Goal: Entertainment & Leisure: Consume media (video, audio)

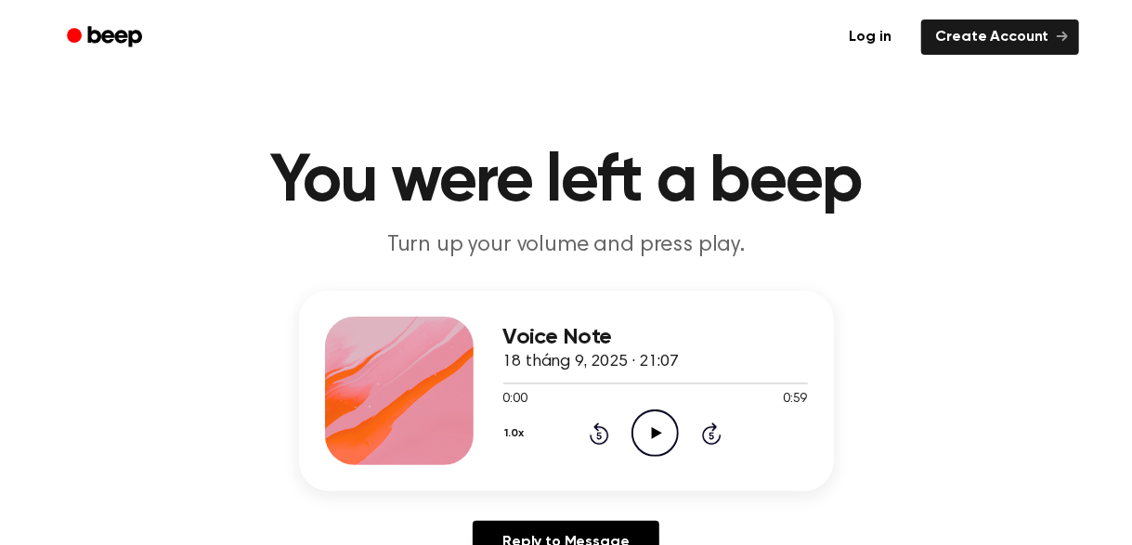
click at [666, 452] on circle at bounding box center [654, 432] width 45 height 45
click at [645, 439] on icon "Pause Audio" at bounding box center [654, 432] width 47 height 47
click at [592, 434] on icon "Rewind 5 seconds" at bounding box center [599, 434] width 20 height 24
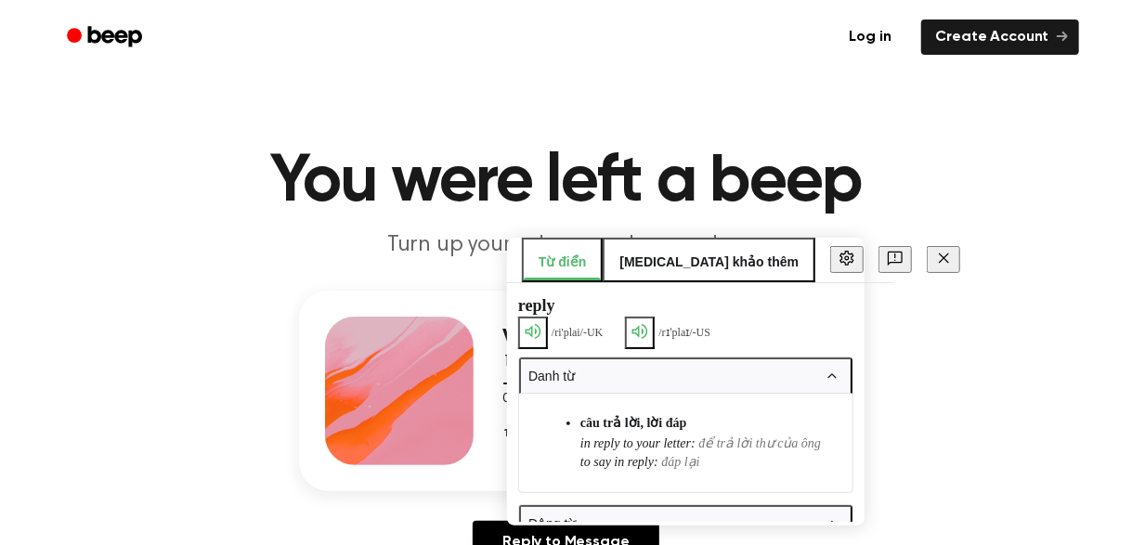
click at [890, 437] on div "Voice Note 18 tháng 9, 2025 · 21:07 0:06 0:59 Your browser does not support the…" at bounding box center [565, 435] width 1087 height 288
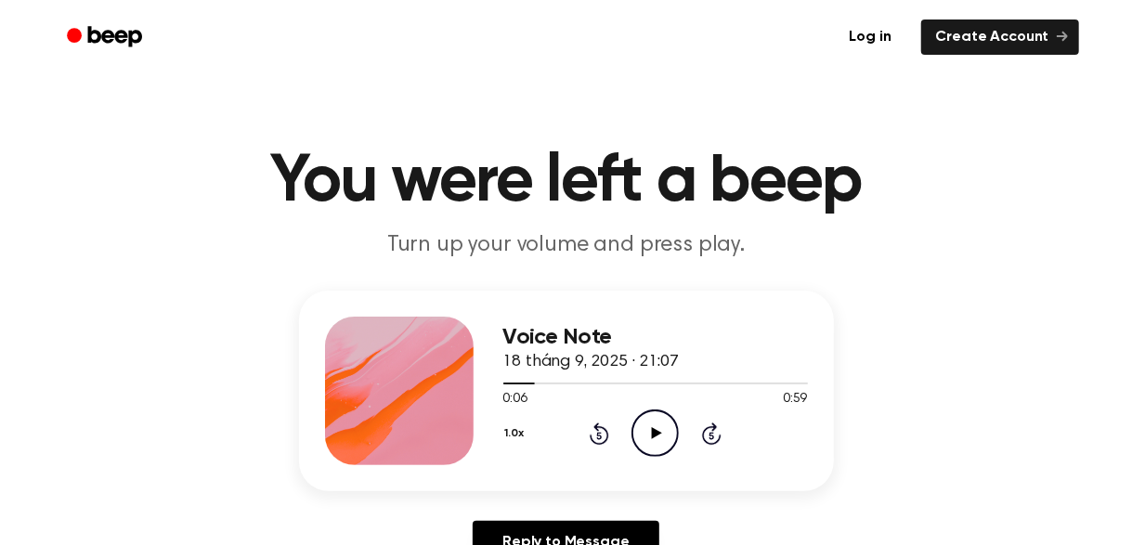
click at [650, 426] on icon "Play Audio" at bounding box center [654, 432] width 47 height 47
click at [650, 426] on icon "Pause Audio" at bounding box center [654, 432] width 47 height 47
click at [650, 426] on icon "Play Audio" at bounding box center [654, 432] width 47 height 47
click at [650, 426] on icon "Pause Audio" at bounding box center [654, 432] width 47 height 47
click at [650, 426] on icon "Play Audio" at bounding box center [654, 432] width 47 height 47
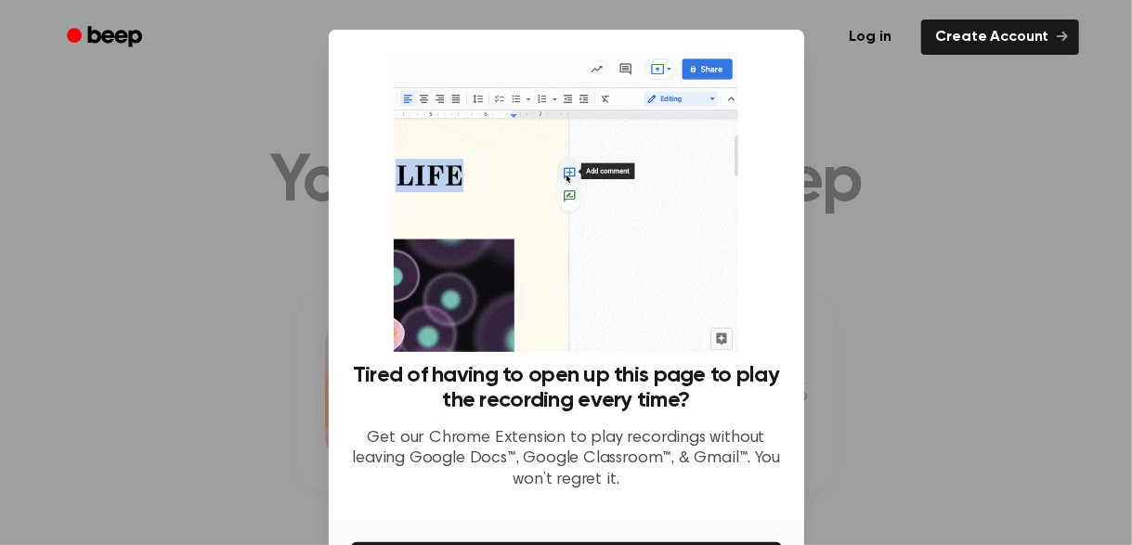
click at [875, 285] on div at bounding box center [566, 272] width 1132 height 545
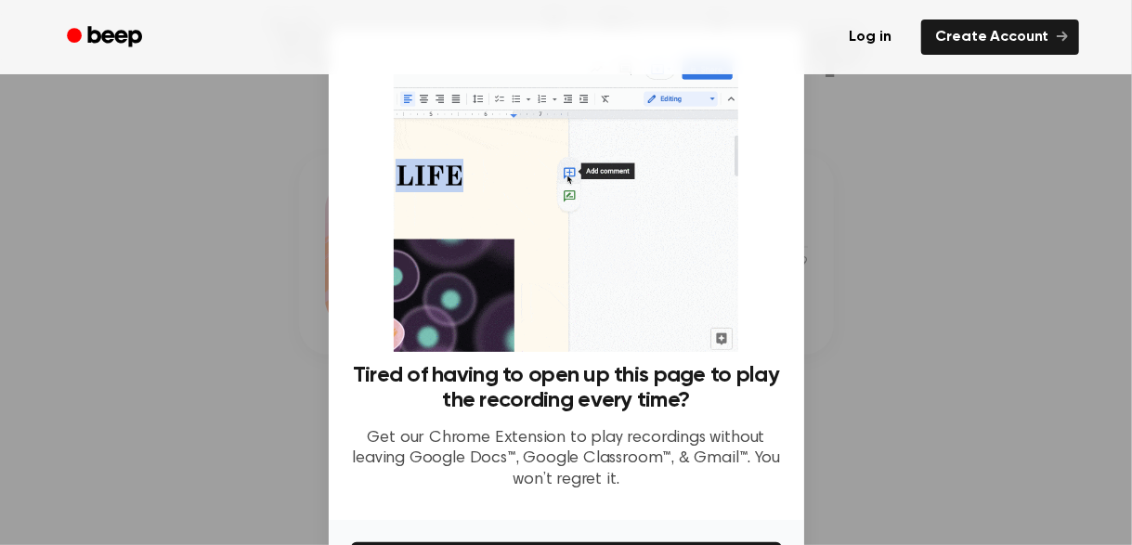
scroll to position [137, 0]
click at [587, 416] on div "Tired of having to open up this page to play the recording every time? Get our …" at bounding box center [566, 434] width 431 height 143
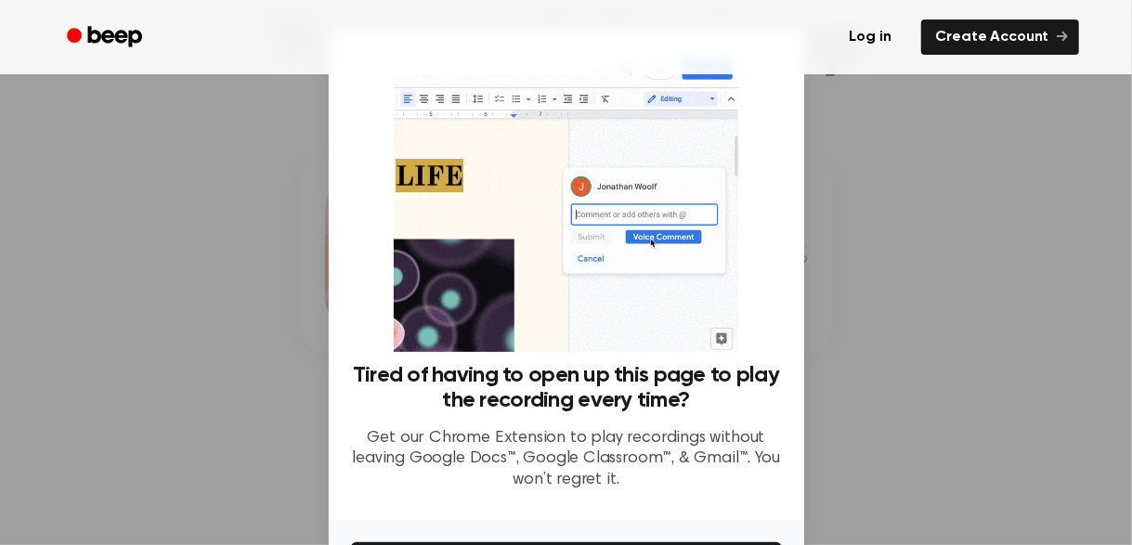
click at [297, 336] on div at bounding box center [566, 272] width 1132 height 545
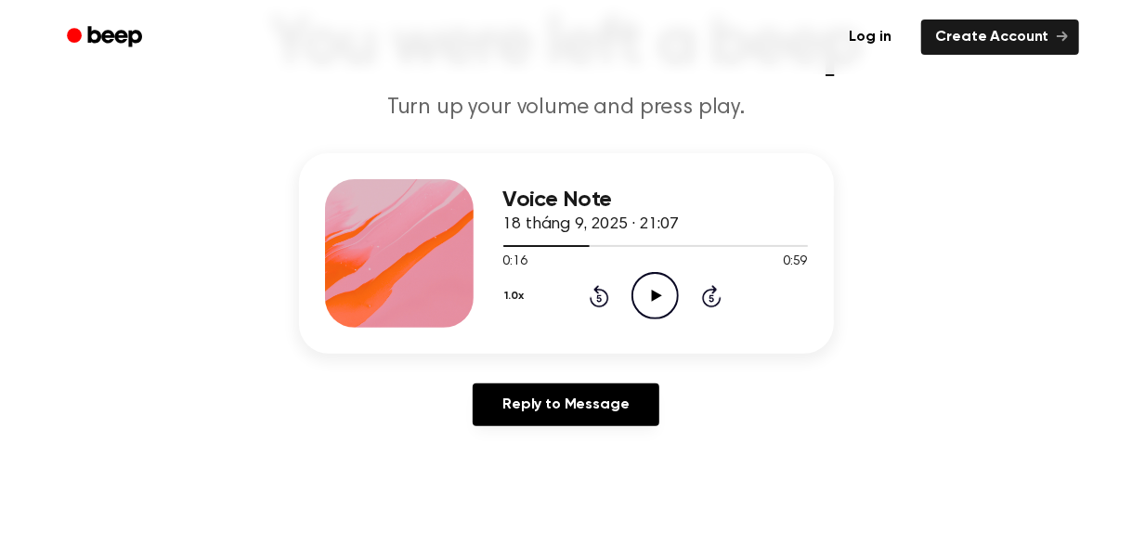
click at [647, 311] on icon "Play Audio" at bounding box center [654, 295] width 47 height 47
click at [647, 311] on icon "Pause Audio" at bounding box center [654, 295] width 47 height 47
click at [658, 296] on icon at bounding box center [657, 296] width 10 height 12
click at [732, 252] on div at bounding box center [655, 245] width 305 height 15
click at [659, 296] on icon at bounding box center [657, 296] width 10 height 12
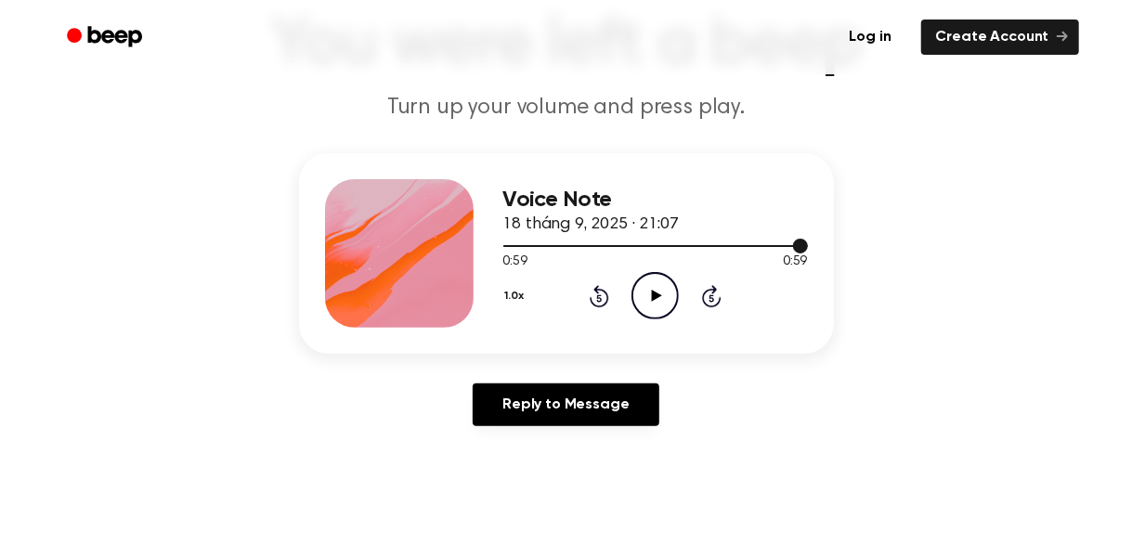
click at [616, 250] on div at bounding box center [655, 245] width 305 height 15
click at [654, 292] on icon at bounding box center [657, 296] width 10 height 12
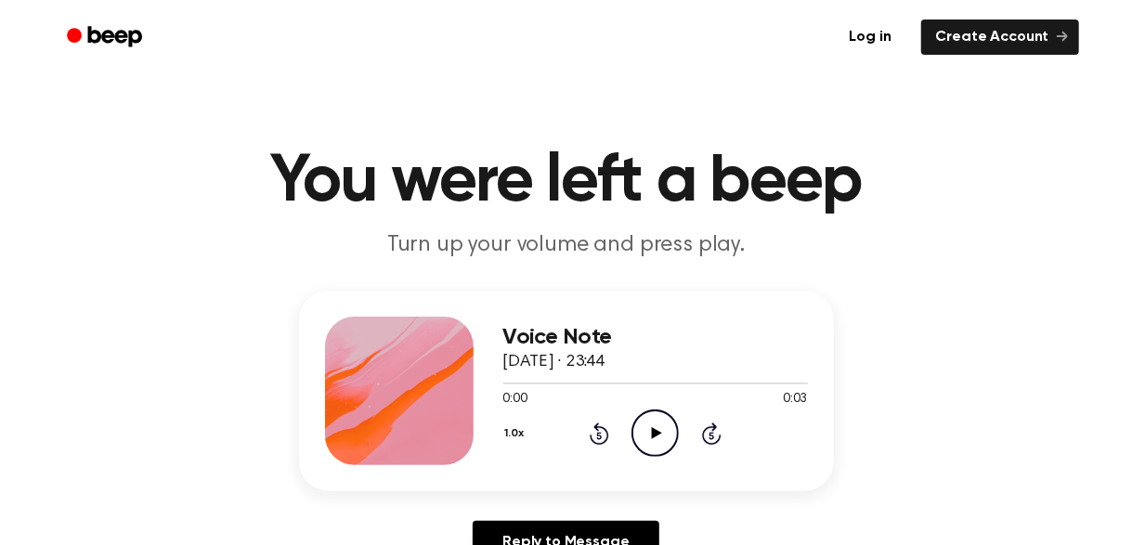
click at [667, 441] on icon "Play Audio" at bounding box center [654, 432] width 47 height 47
click at [644, 436] on icon "Play Audio" at bounding box center [654, 432] width 47 height 47
click at [652, 431] on icon at bounding box center [657, 433] width 10 height 12
click at [655, 422] on icon "Play Audio" at bounding box center [654, 432] width 47 height 47
click at [652, 434] on icon at bounding box center [657, 433] width 10 height 12
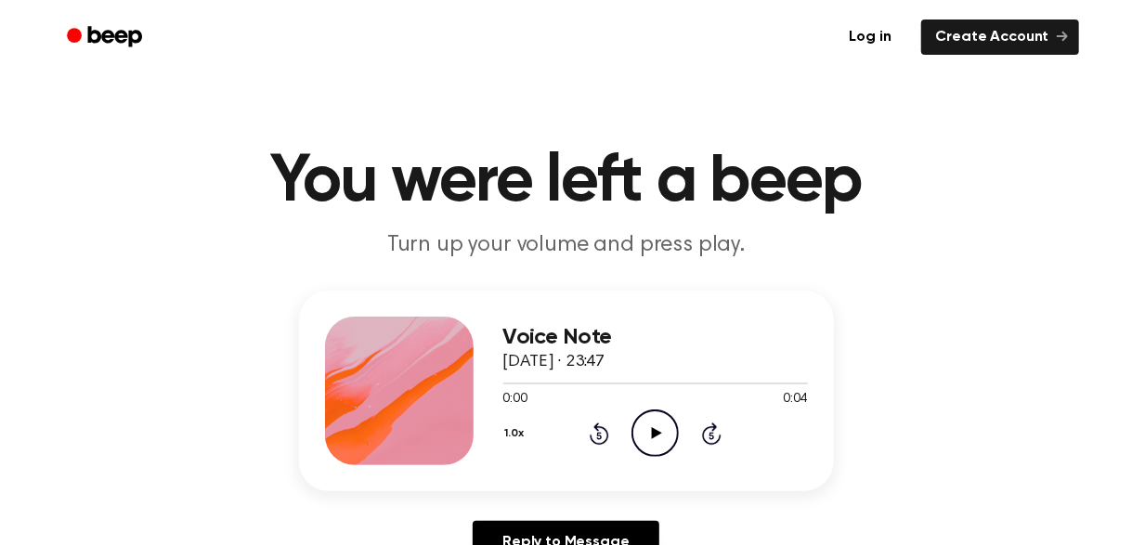
click at [649, 409] on icon "Play Audio" at bounding box center [654, 432] width 47 height 47
click at [647, 428] on icon "Play Audio" at bounding box center [654, 432] width 47 height 47
click at [653, 446] on icon "Play Audio" at bounding box center [654, 432] width 47 height 47
click at [653, 446] on icon "Pause Audio" at bounding box center [654, 432] width 47 height 47
click at [653, 446] on icon "Play Audio" at bounding box center [654, 432] width 47 height 47
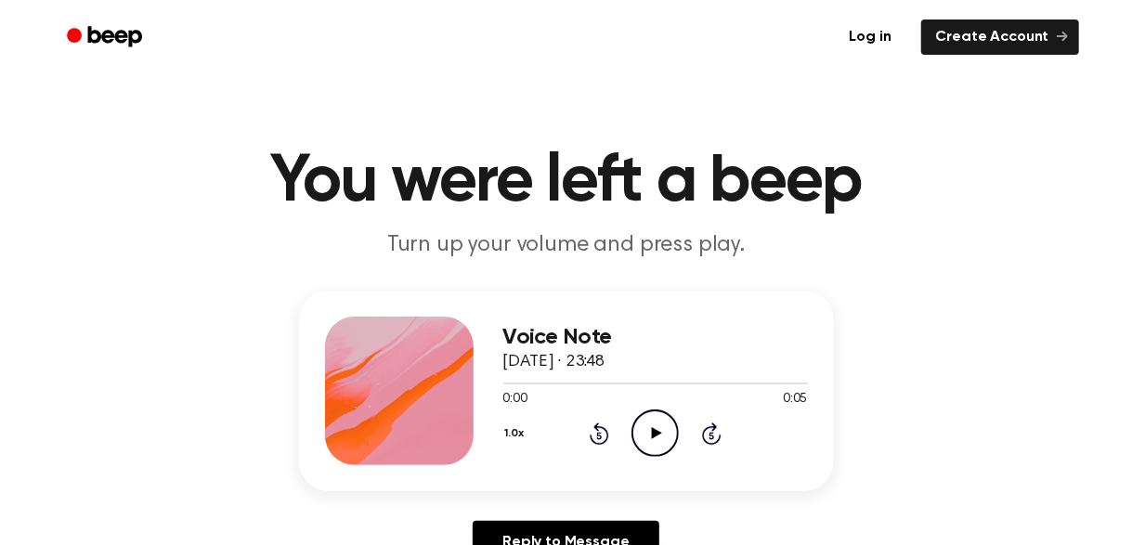
click at [659, 420] on icon "Play Audio" at bounding box center [654, 432] width 47 height 47
click at [667, 426] on icon "Play Audio" at bounding box center [654, 432] width 47 height 47
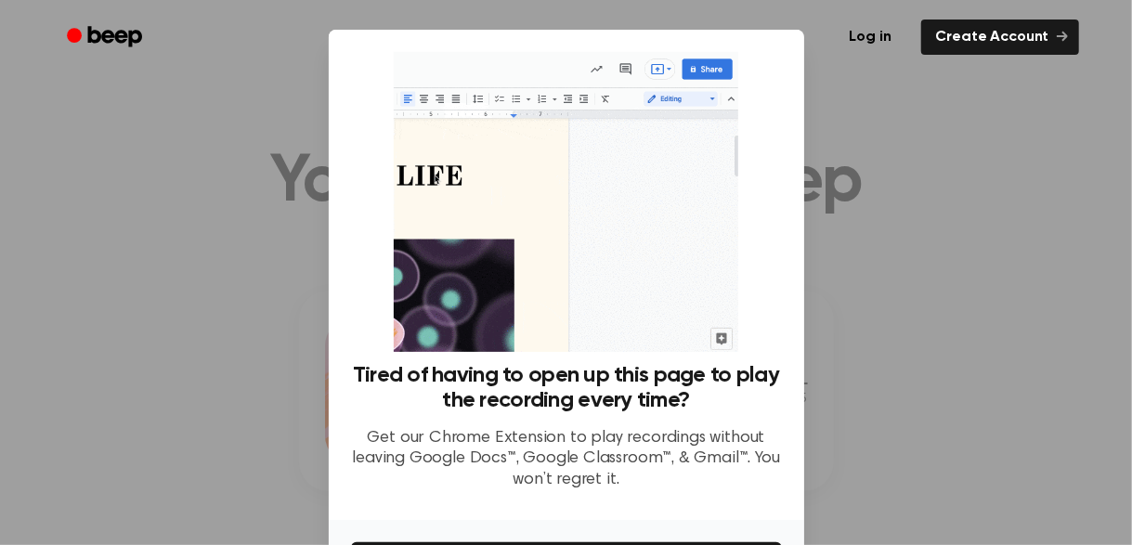
scroll to position [130, 0]
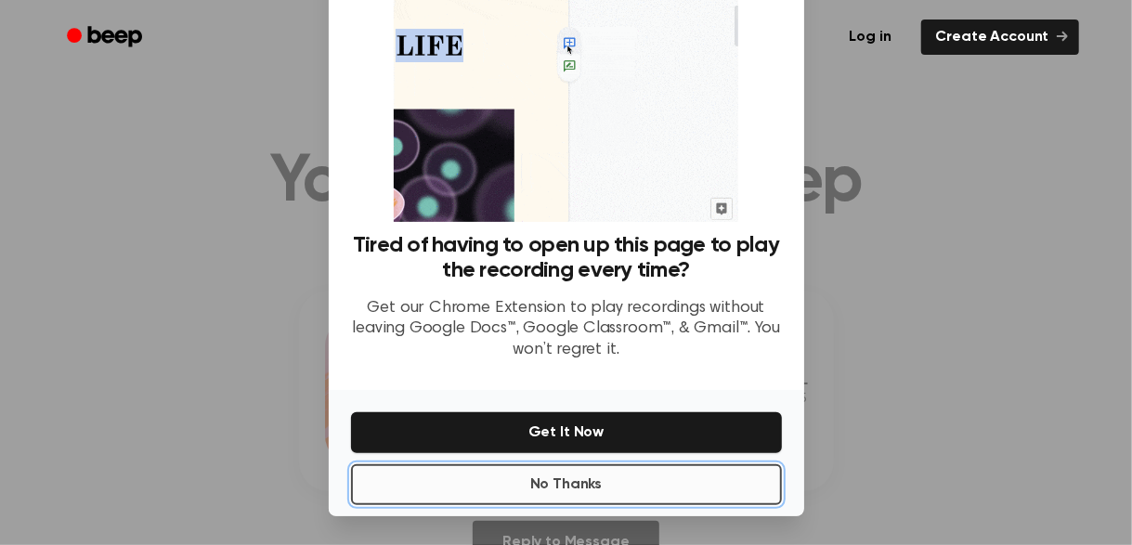
click at [482, 486] on button "No Thanks" at bounding box center [566, 484] width 431 height 41
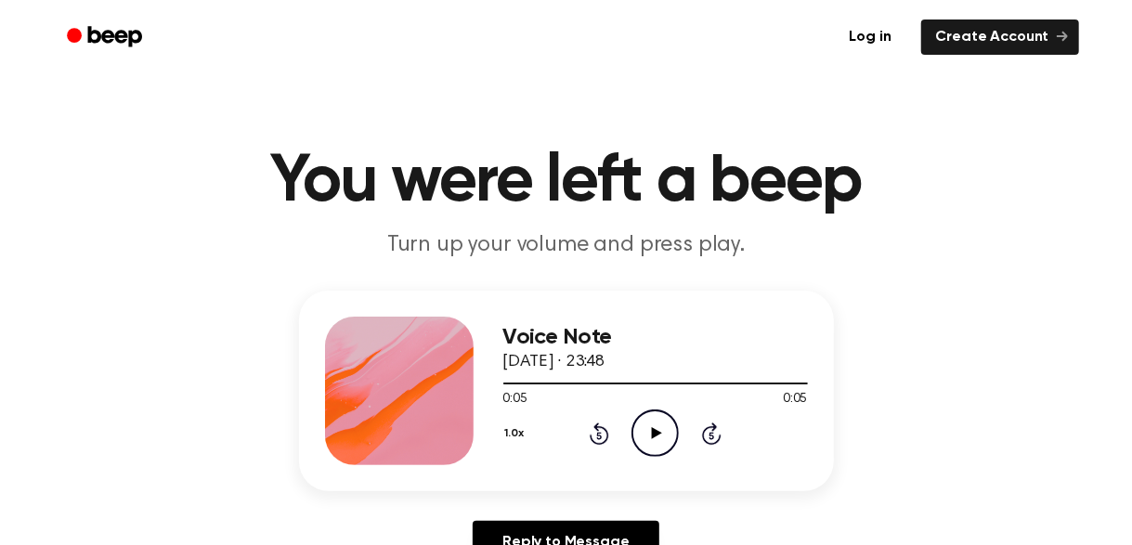
click at [646, 439] on icon "Play Audio" at bounding box center [654, 432] width 47 height 47
click at [655, 432] on icon at bounding box center [657, 433] width 10 height 12
click at [641, 423] on icon "Play Audio" at bounding box center [654, 432] width 47 height 47
click at [658, 443] on icon "Play Audio" at bounding box center [654, 432] width 47 height 47
click at [652, 422] on icon "Play Audio" at bounding box center [654, 432] width 47 height 47
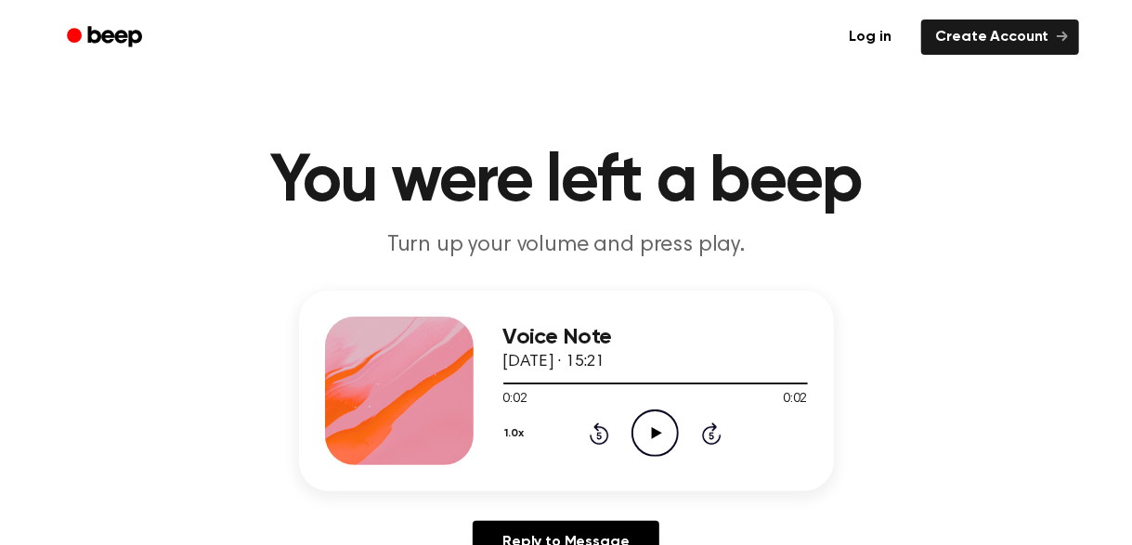
click at [652, 445] on icon "Play Audio" at bounding box center [654, 432] width 47 height 47
click at [654, 425] on icon "Play Audio" at bounding box center [654, 432] width 47 height 47
click at [657, 440] on icon "Play Audio" at bounding box center [654, 432] width 47 height 47
click at [656, 430] on icon "Play Audio" at bounding box center [654, 432] width 47 height 47
click at [640, 430] on icon "Play Audio" at bounding box center [654, 432] width 47 height 47
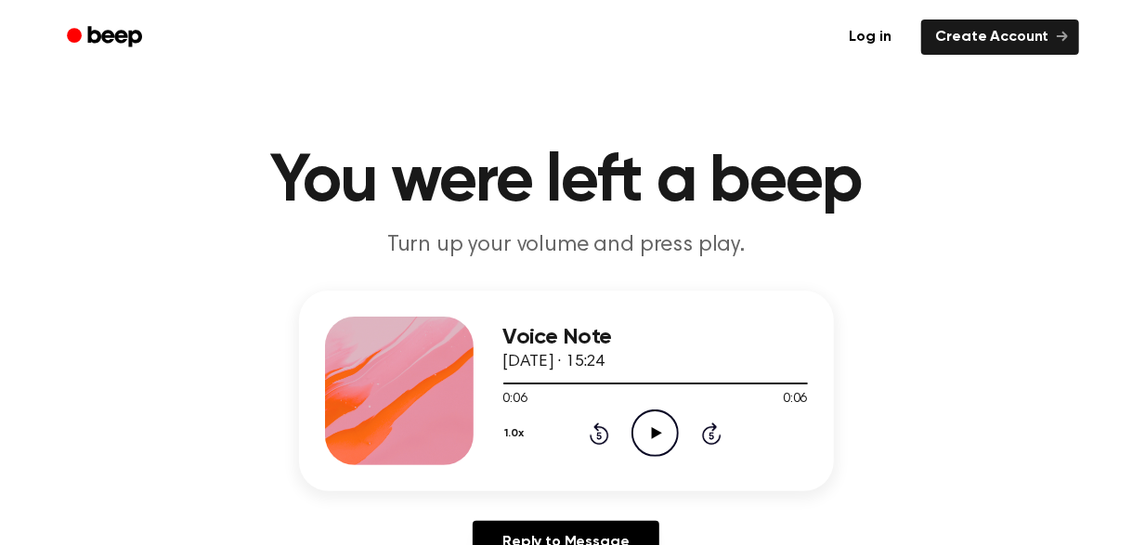
click at [665, 431] on icon "Play Audio" at bounding box center [654, 432] width 47 height 47
click at [648, 419] on icon "Play Audio" at bounding box center [654, 432] width 47 height 47
click at [649, 434] on icon "Play Audio" at bounding box center [654, 432] width 47 height 47
click at [650, 432] on icon "Play Audio" at bounding box center [654, 432] width 47 height 47
click at [666, 426] on icon "Play Audio" at bounding box center [654, 432] width 47 height 47
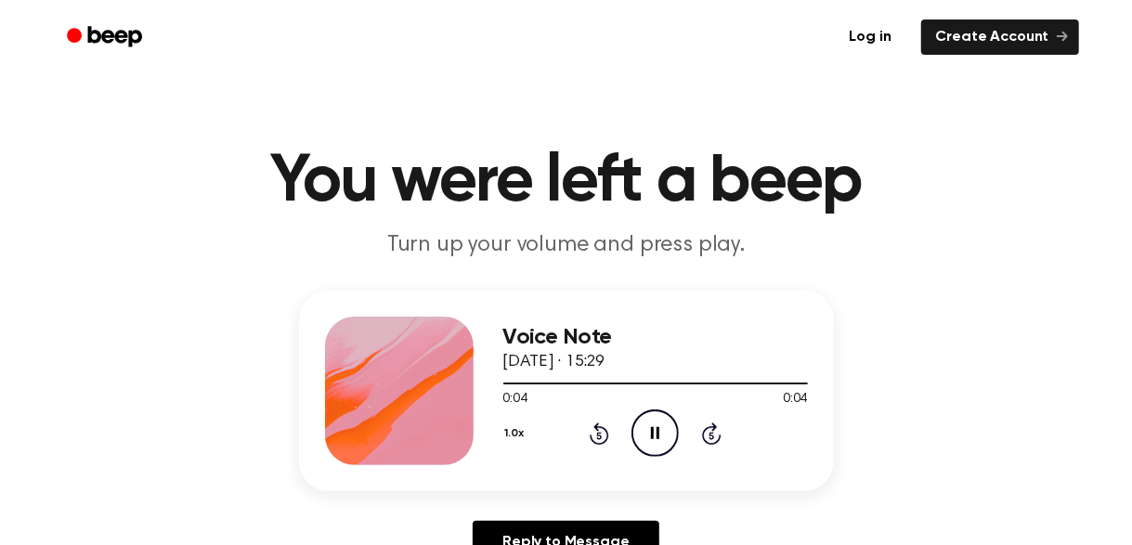
click at [598, 441] on icon "Rewind 5 seconds" at bounding box center [599, 434] width 20 height 24
click at [657, 424] on icon "Play Audio" at bounding box center [654, 432] width 47 height 47
click at [657, 424] on icon "Pause Audio" at bounding box center [654, 432] width 47 height 47
